Goal: Communication & Community: Share content

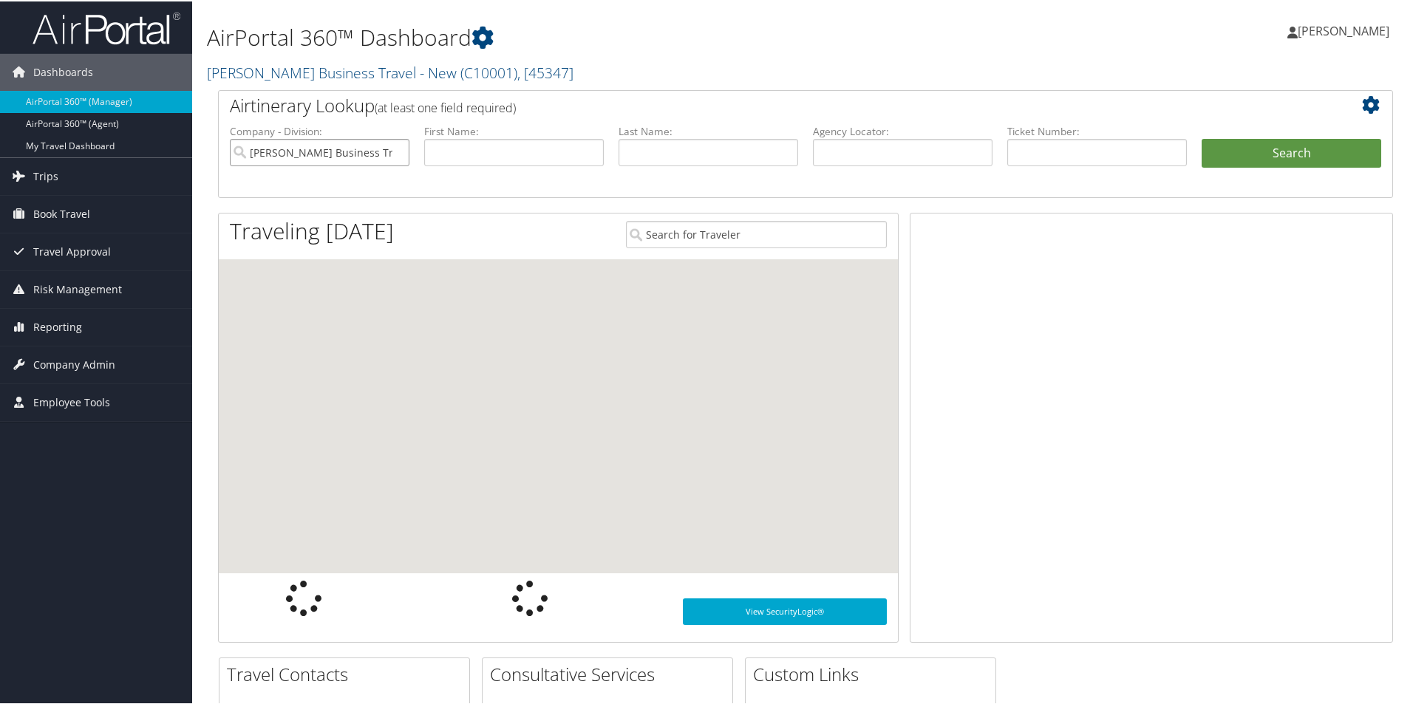
click at [366, 145] on input "[PERSON_NAME] Business Travel - New" at bounding box center [320, 150] width 180 height 27
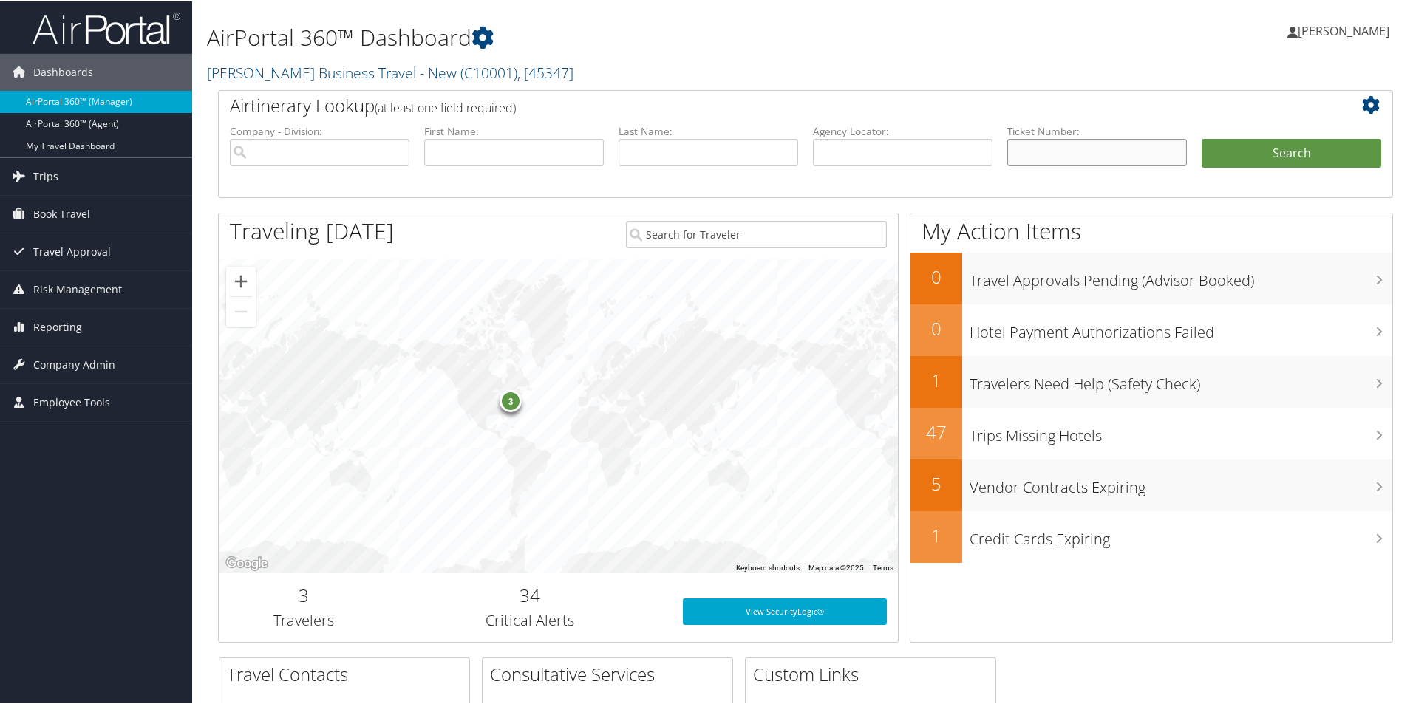
click at [1013, 150] on input "text" at bounding box center [1097, 150] width 180 height 27
paste input "DBDRP0"
type input "DBDRP0"
drag, startPoint x: 1248, startPoint y: 154, endPoint x: 1074, endPoint y: 180, distance: 176.4
click at [1074, 202] on div "Airtinerary Lookup (at least one field required) Company - Division: First Name…" at bounding box center [805, 372] width 1197 height 567
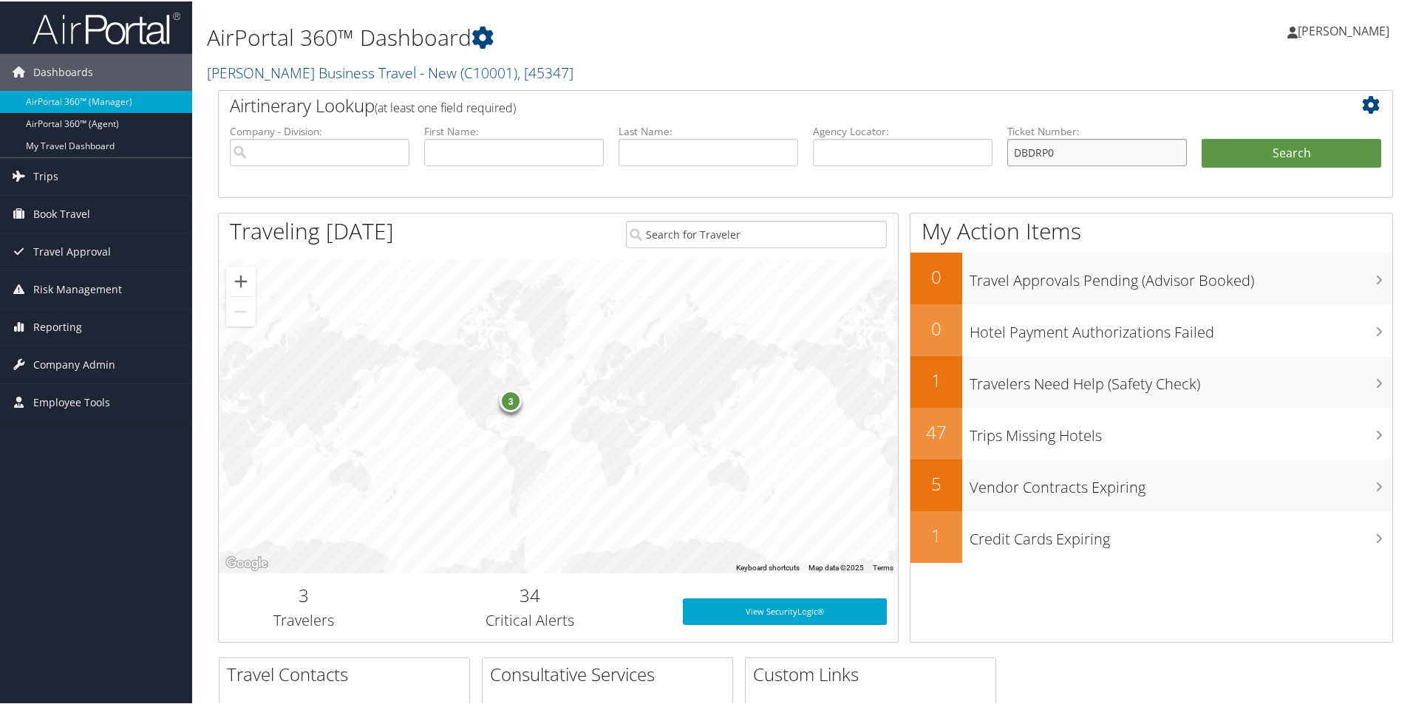
drag, startPoint x: 1036, startPoint y: 154, endPoint x: 960, endPoint y: 158, distance: 76.2
click at [961, 158] on ul "Company - Division: First Name: Last Name: Agency Locator: Departure Date Range…" at bounding box center [805, 160] width 1166 height 74
click at [831, 144] on input "text" at bounding box center [903, 150] width 180 height 27
paste input "DBDRP0"
type input "DBDRP0"
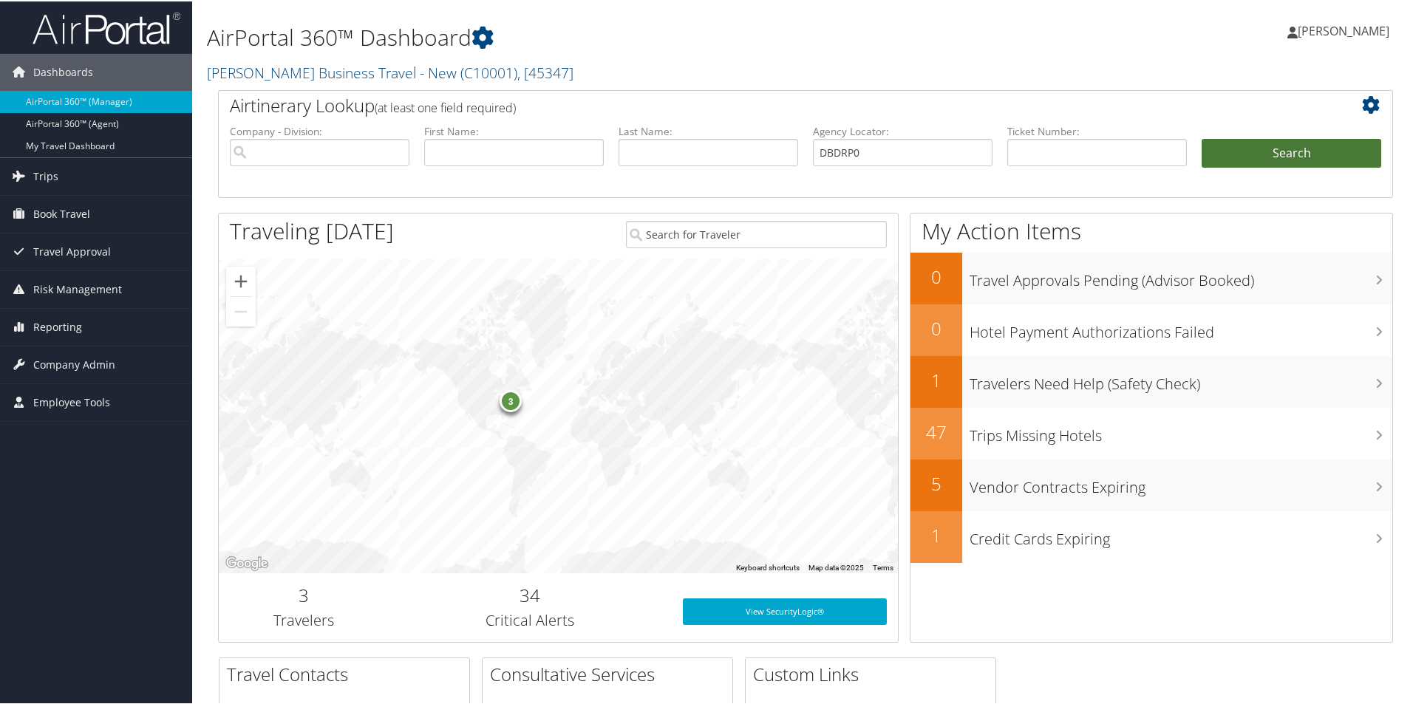
click at [1223, 150] on button "Search" at bounding box center [1291, 152] width 180 height 30
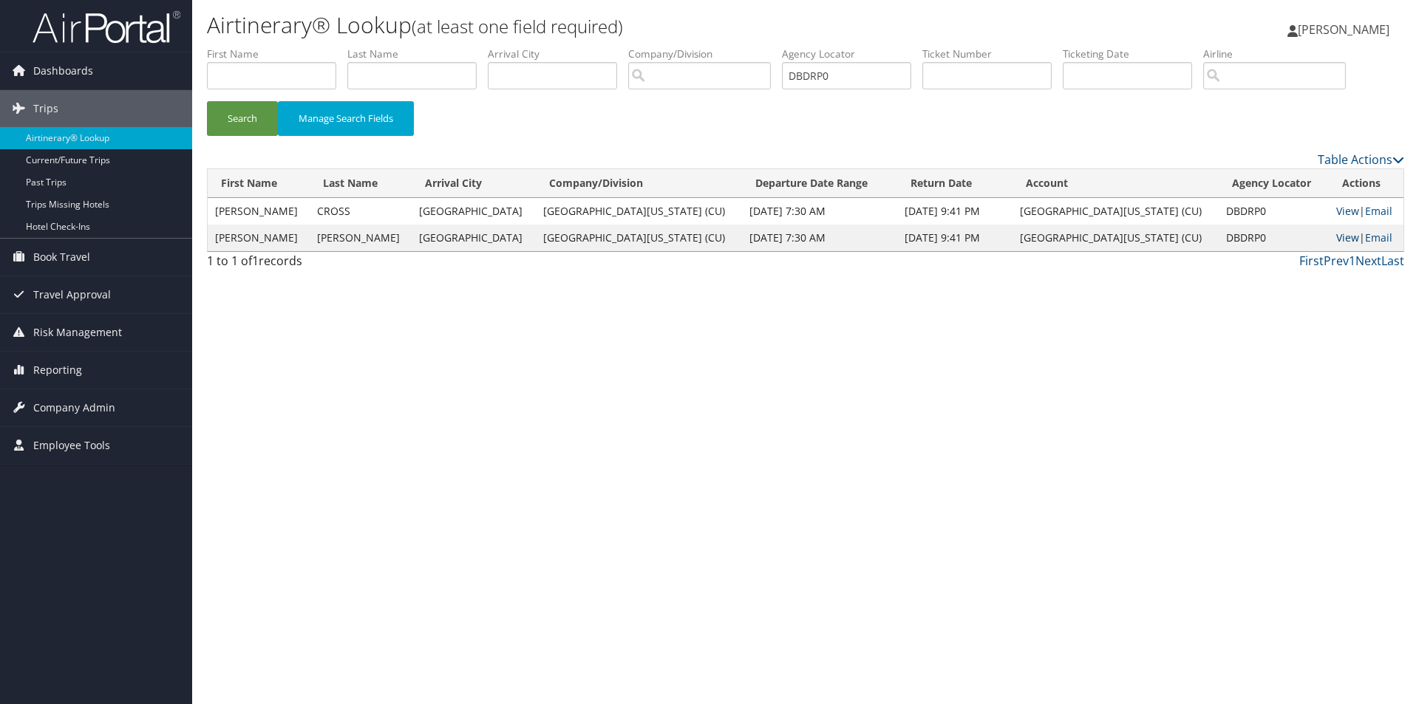
click at [1336, 232] on link "View" at bounding box center [1347, 238] width 23 height 14
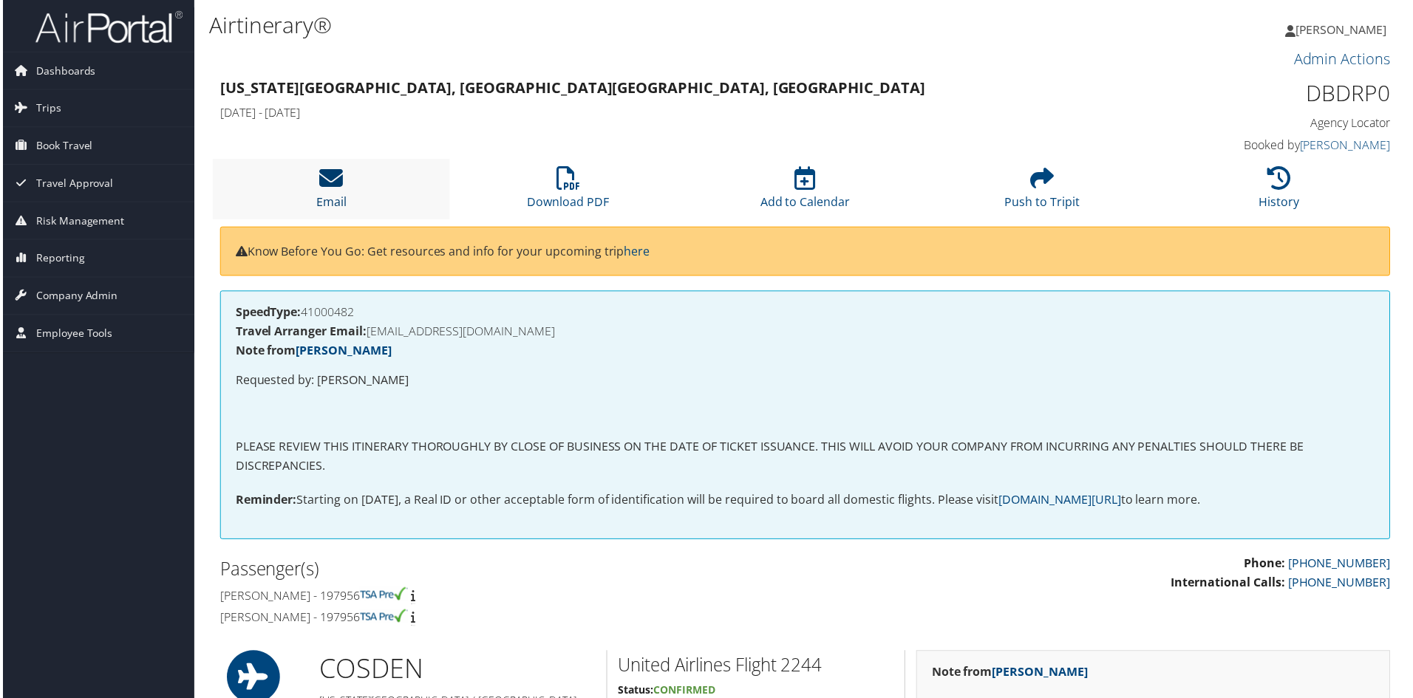
click at [329, 177] on icon at bounding box center [330, 179] width 24 height 24
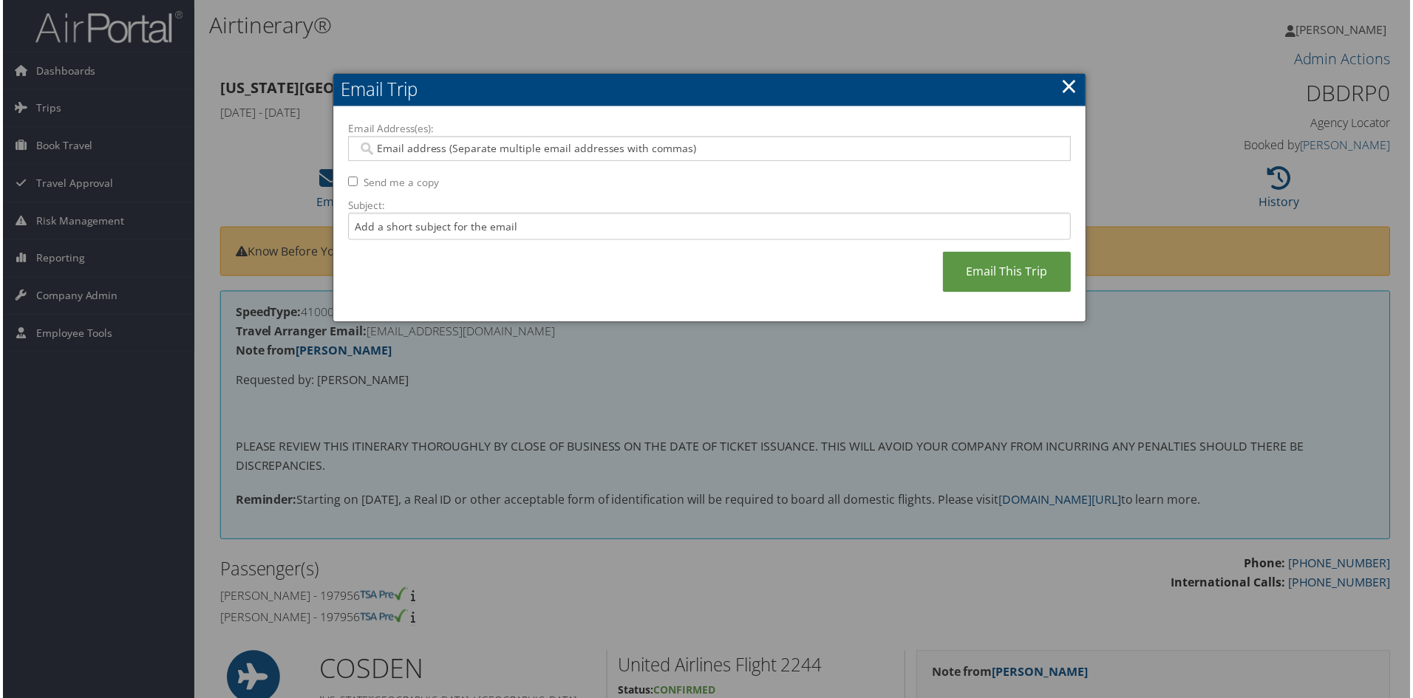
click at [395, 147] on input "Email Address(es):" at bounding box center [709, 149] width 706 height 15
paste input "MTRIMBOL@UCCS.EDU"
type input "MTRIMBOL@UCCS.EDU"
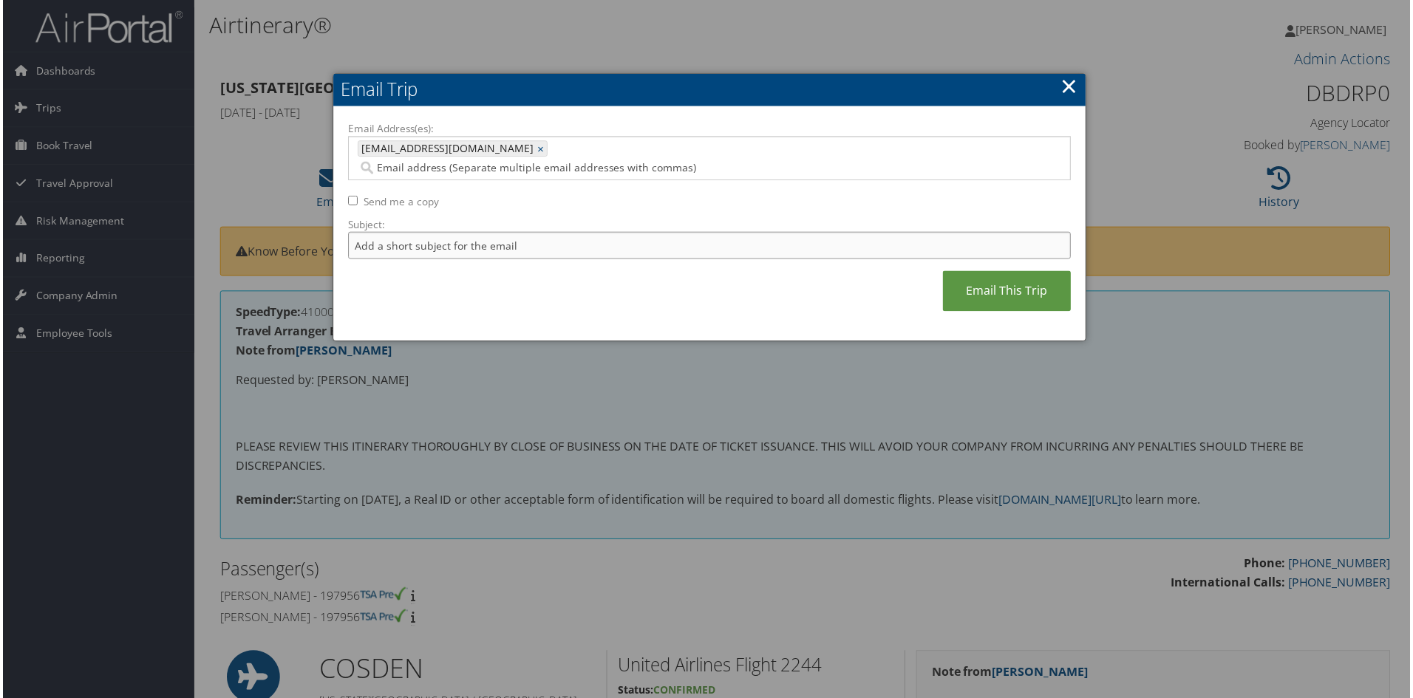
click at [363, 233] on input "Subject:" at bounding box center [710, 246] width 726 height 27
type input "Itinerary for Michael Trimboli and Lauri Cross"
click at [995, 279] on link "Email This Trip" at bounding box center [1008, 292] width 129 height 41
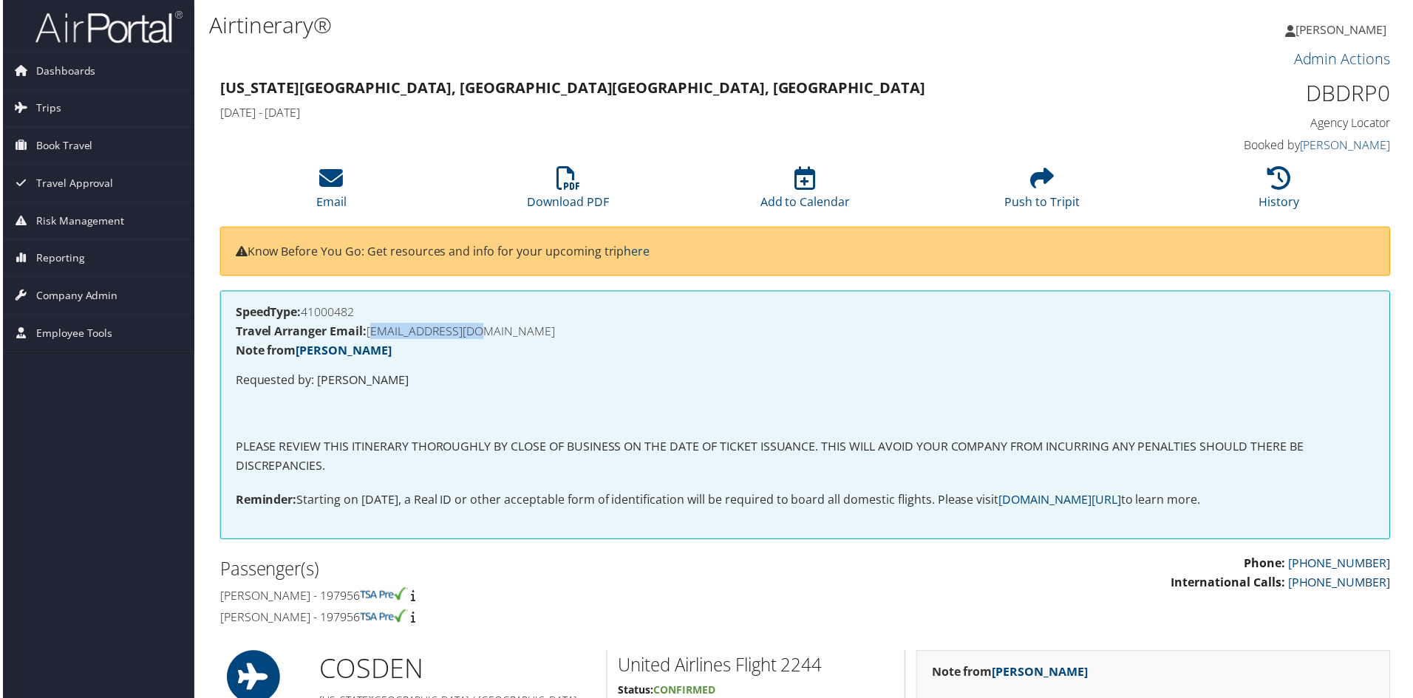
drag, startPoint x: 509, startPoint y: 333, endPoint x: 368, endPoint y: 340, distance: 141.3
click at [368, 338] on h4 "Travel Arranger Email: MTRIMBOL@UCCS.EDU" at bounding box center [805, 333] width 1144 height 12
copy h4 "MTRIMBOL@UCCS.EDU"
